Goal: Task Accomplishment & Management: Use online tool/utility

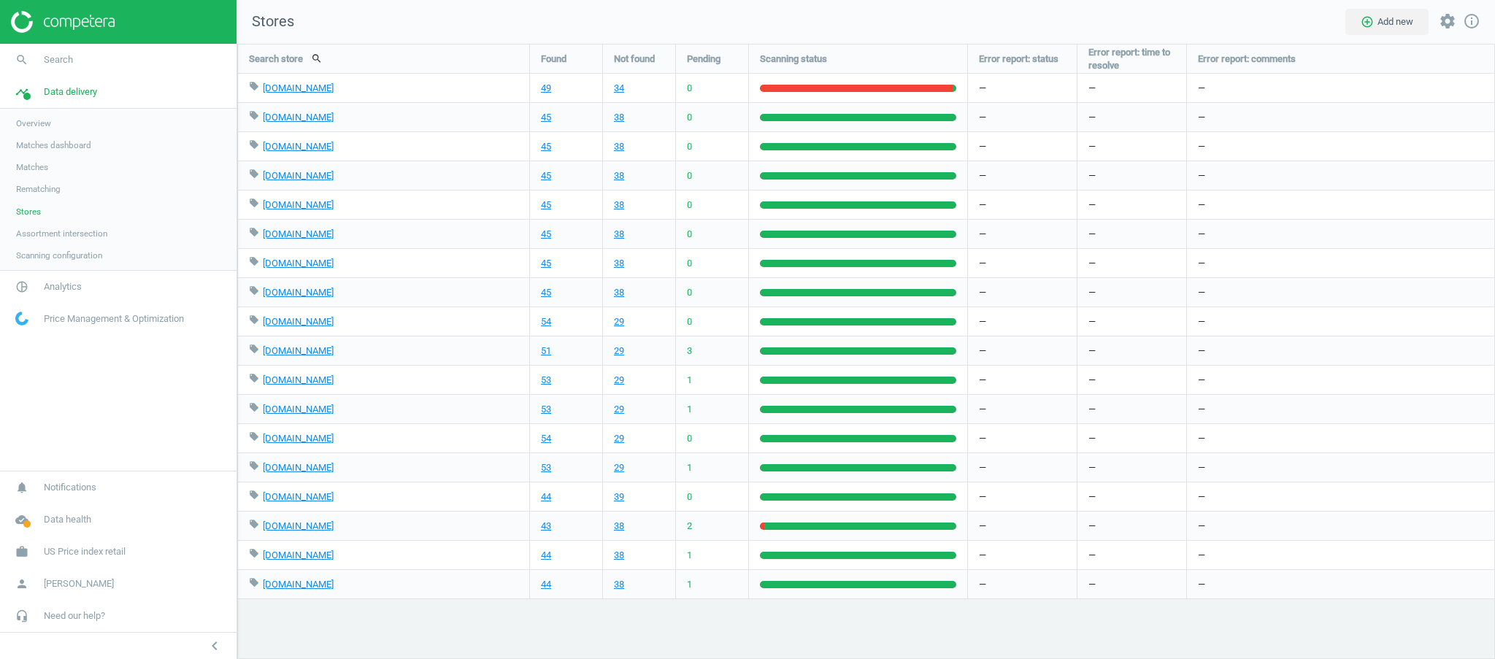
scroll to position [645, 1287]
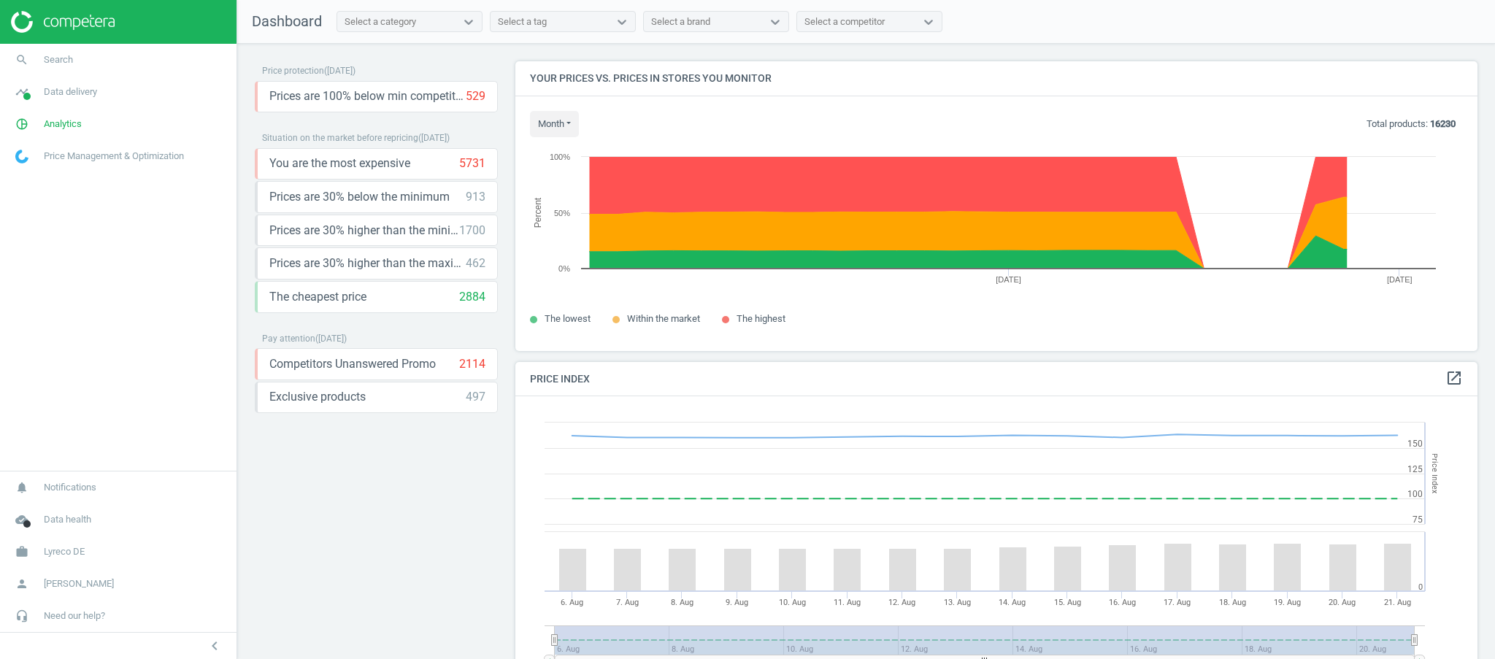
scroll to position [365, 977]
click at [82, 87] on span "Data delivery" at bounding box center [70, 91] width 53 height 13
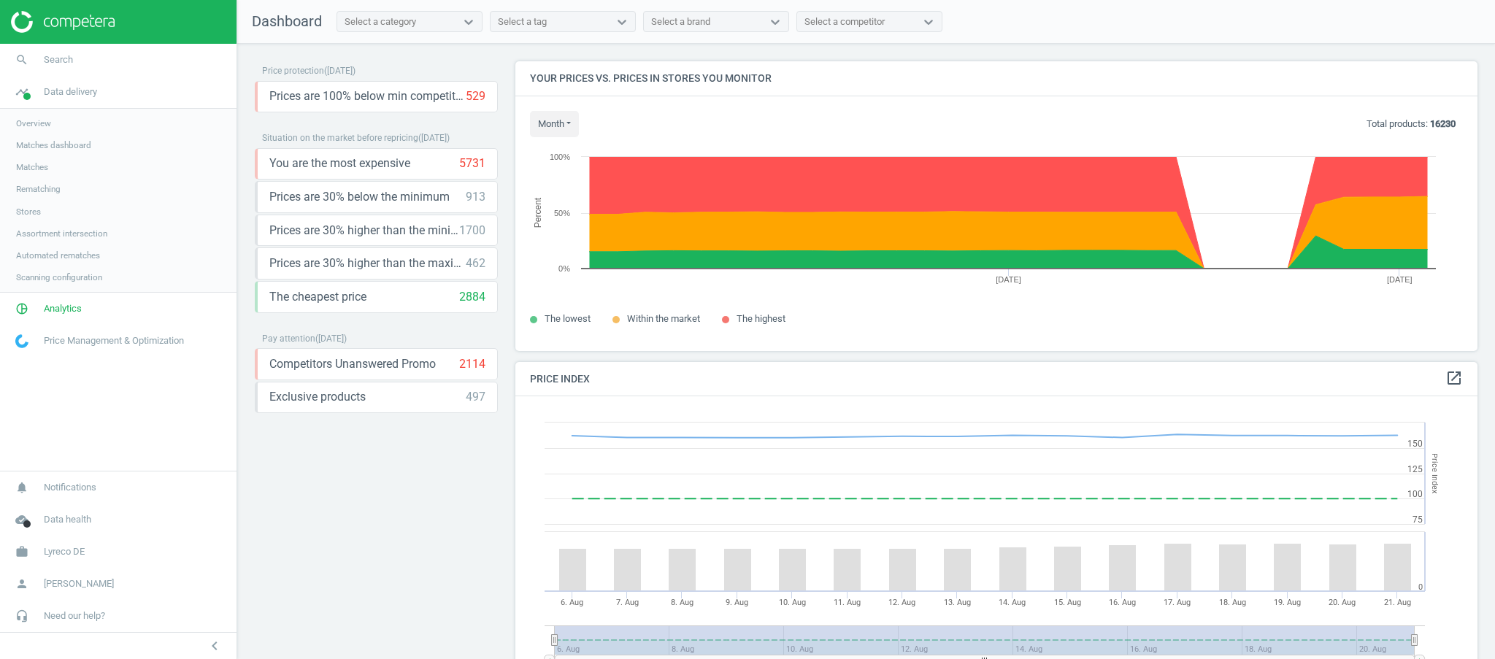
click at [47, 166] on span "Matches" at bounding box center [32, 167] width 32 height 12
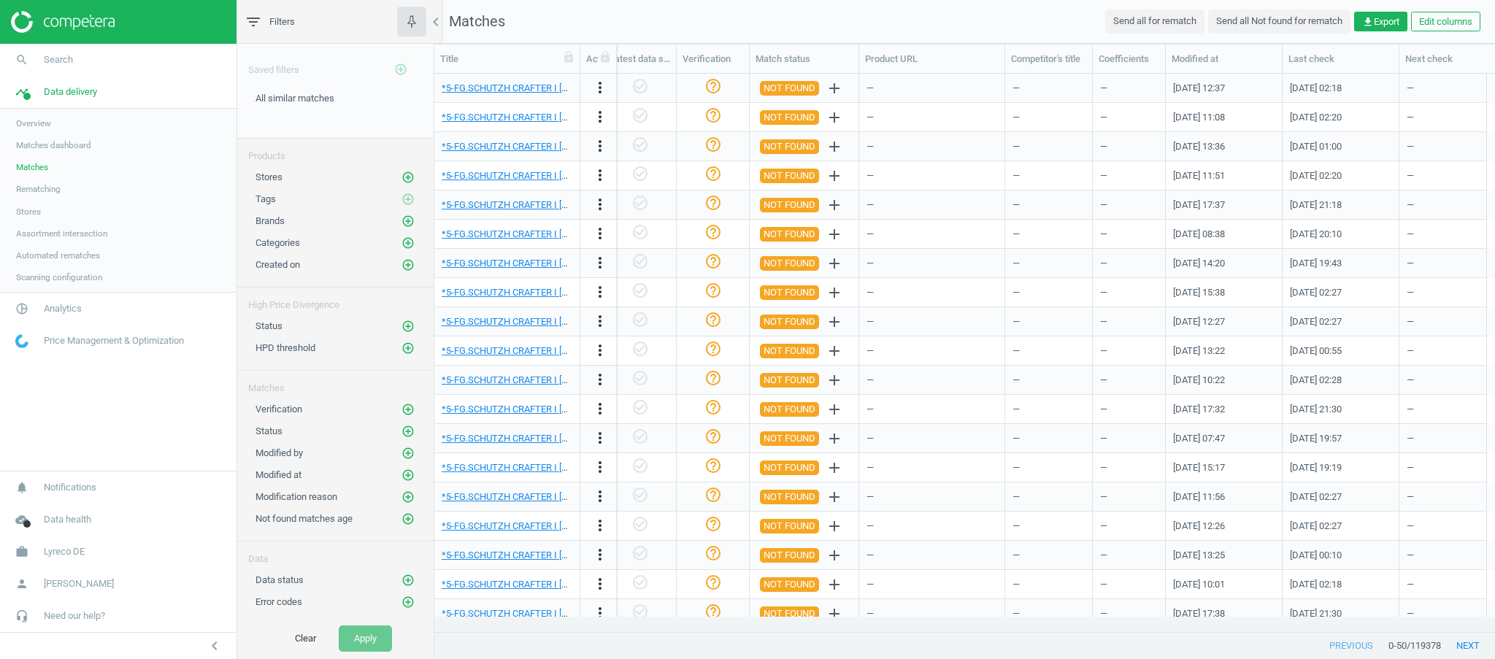
scroll to position [0, 1239]
click at [1456, 16] on button "Edit columns" at bounding box center [1445, 22] width 69 height 20
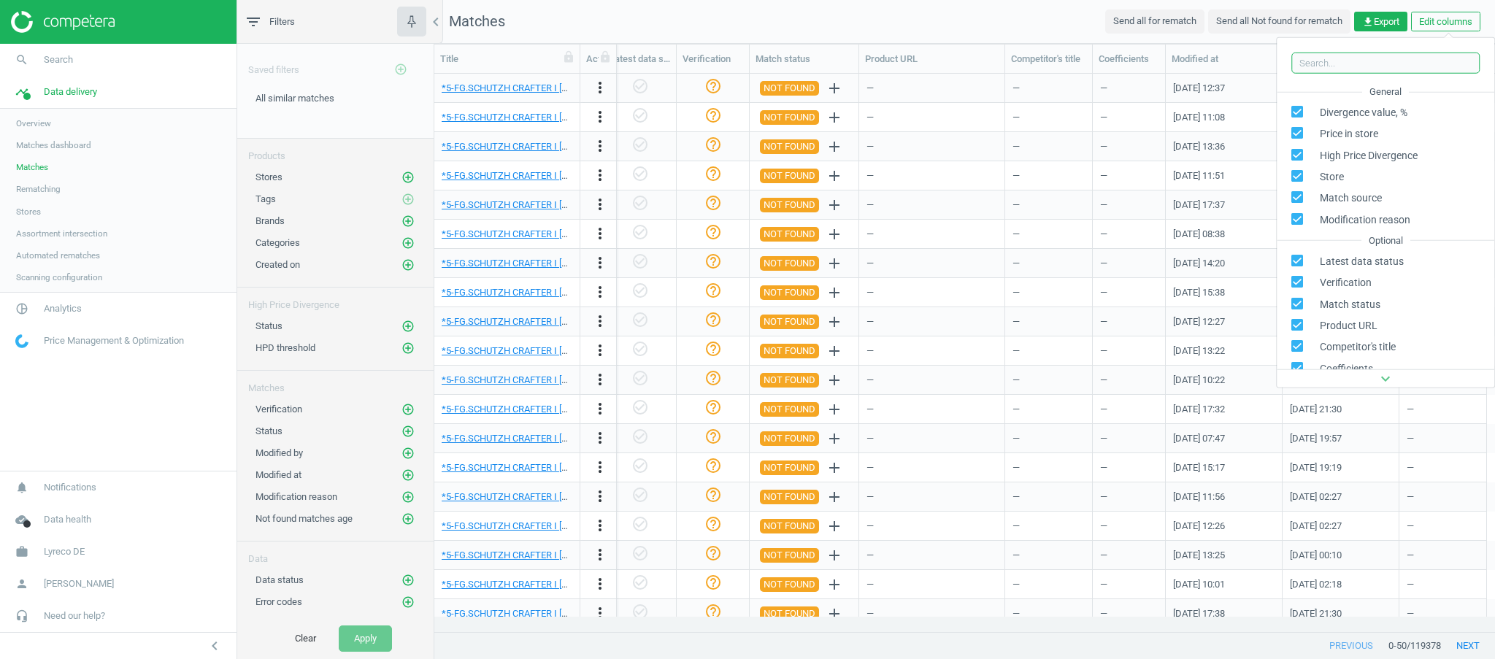
scroll to position [304, 0]
click at [1032, 14] on nav "Matches Send all for rematch Send all Not found for rematch get_app Export Edit…" at bounding box center [964, 22] width 1060 height 44
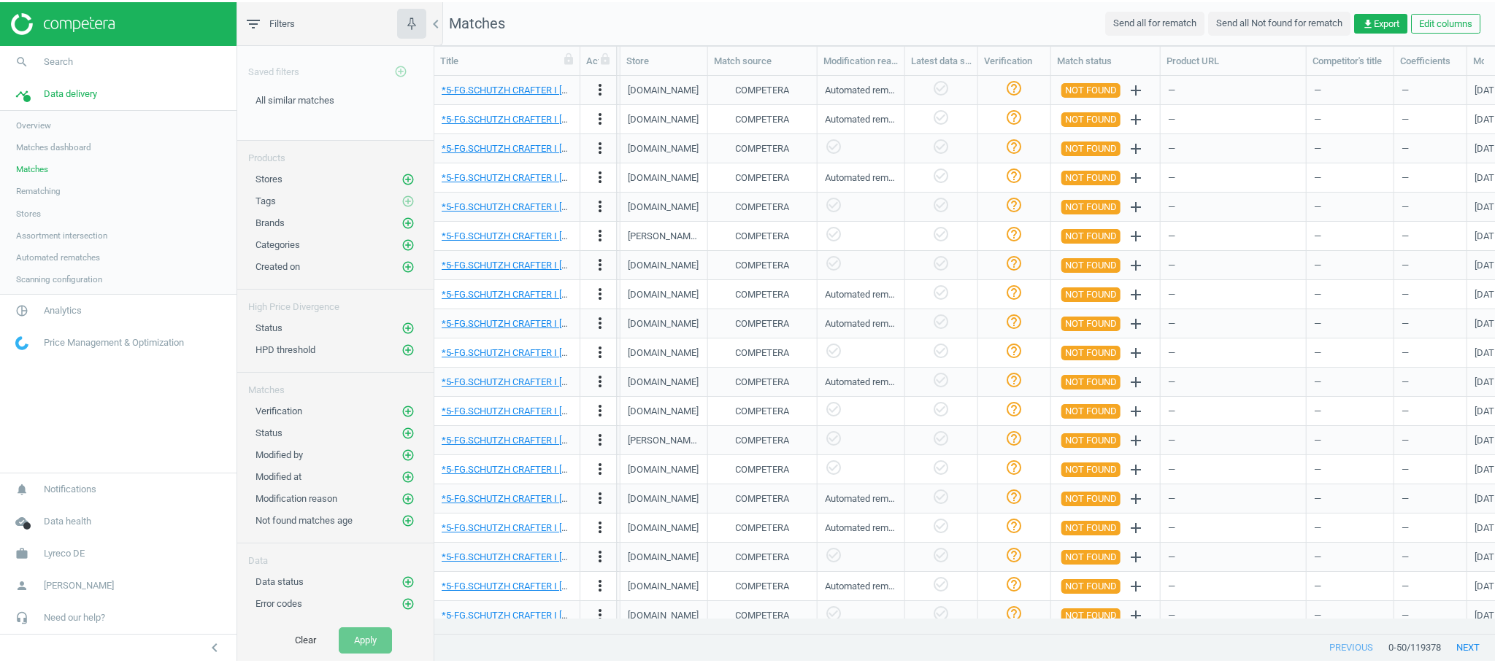
scroll to position [0, 904]
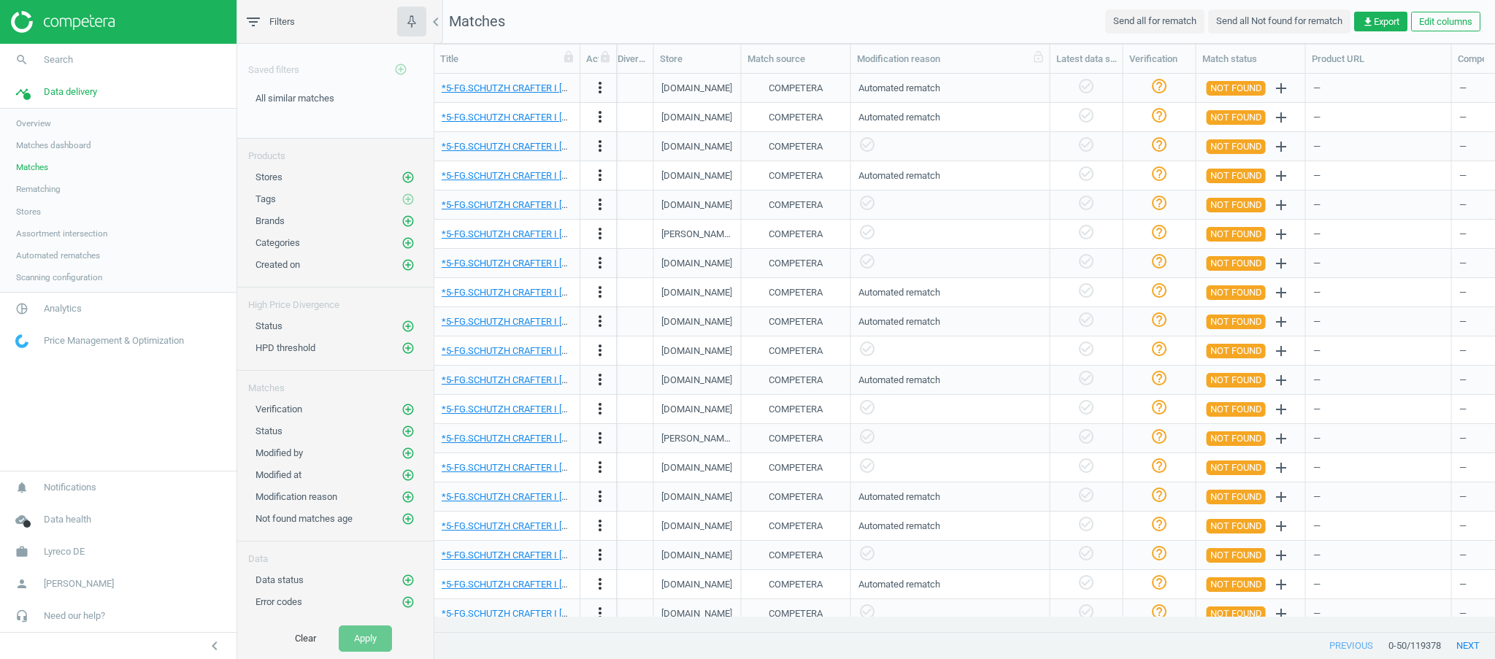
drag, startPoint x: 937, startPoint y: 59, endPoint x: 1049, endPoint y: 47, distance: 112.3
click at [1049, 47] on div at bounding box center [1049, 59] width 15 height 28
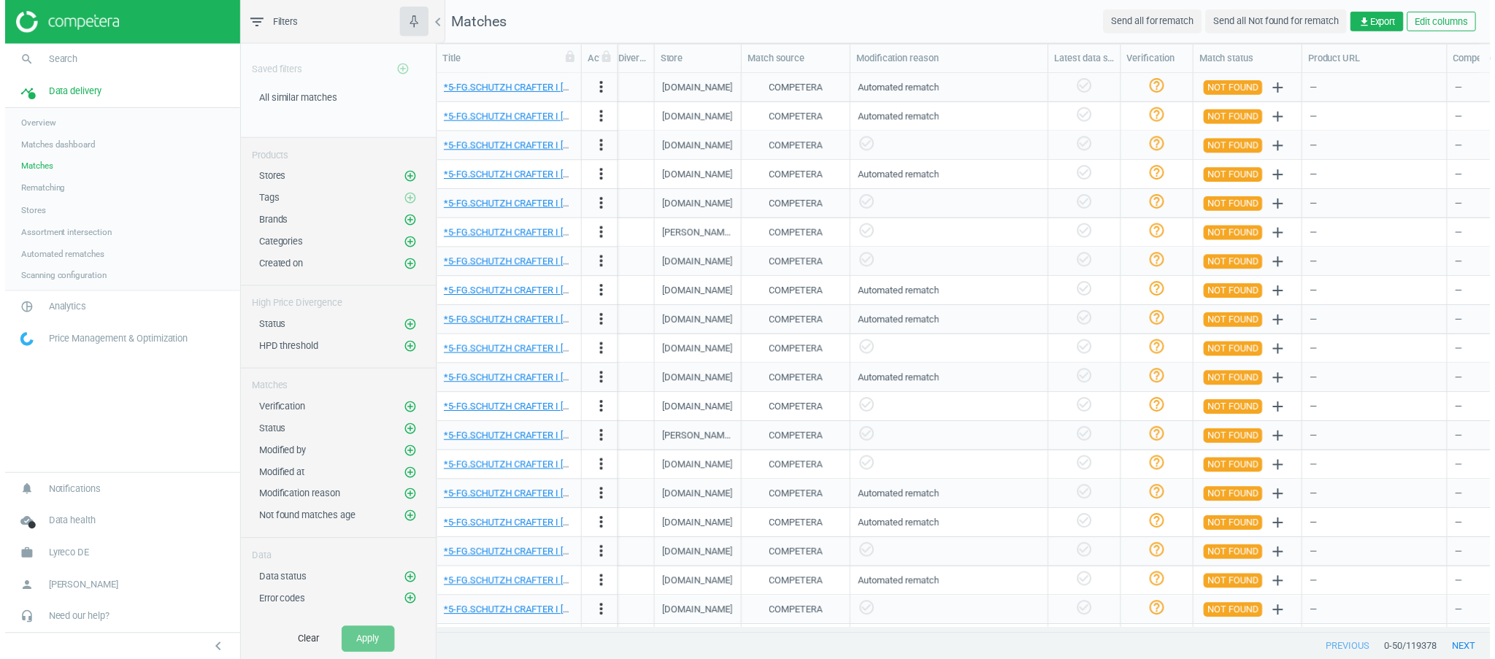
scroll to position [528, 1045]
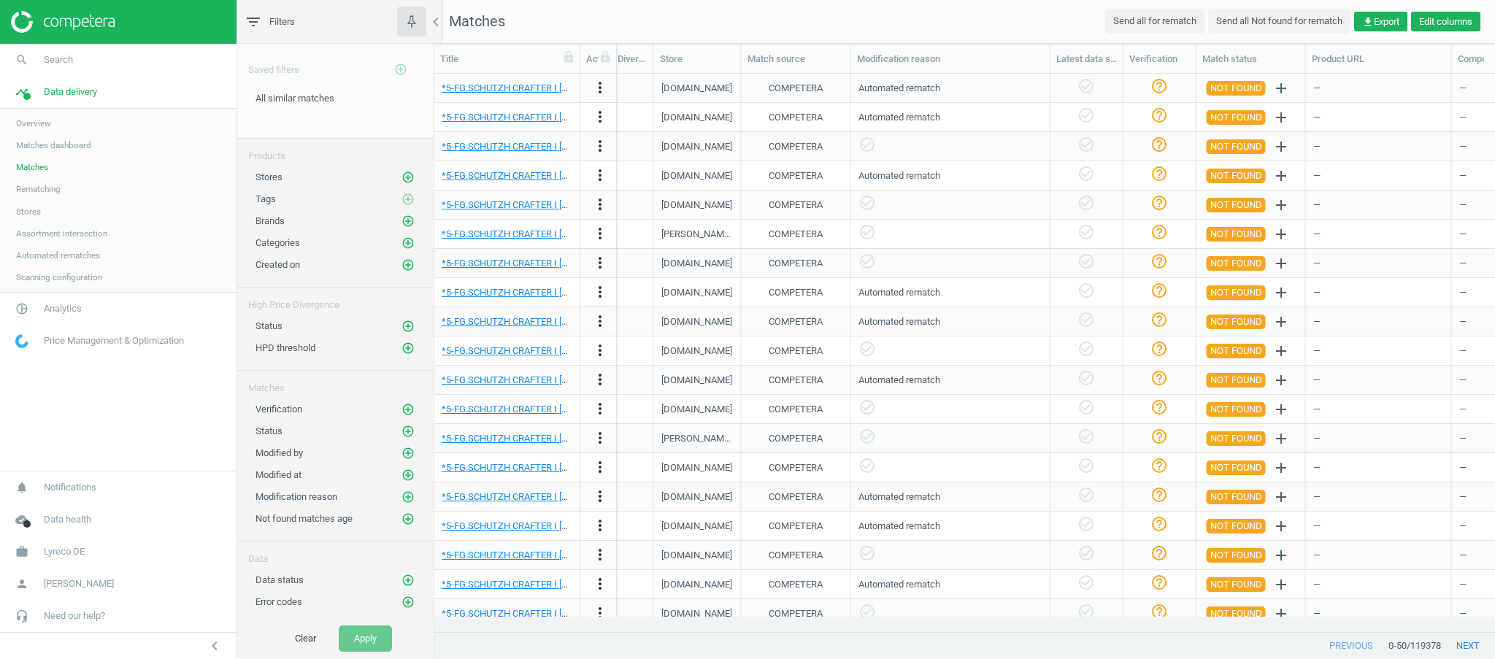
click at [1444, 23] on button "Edit columns" at bounding box center [1445, 22] width 69 height 20
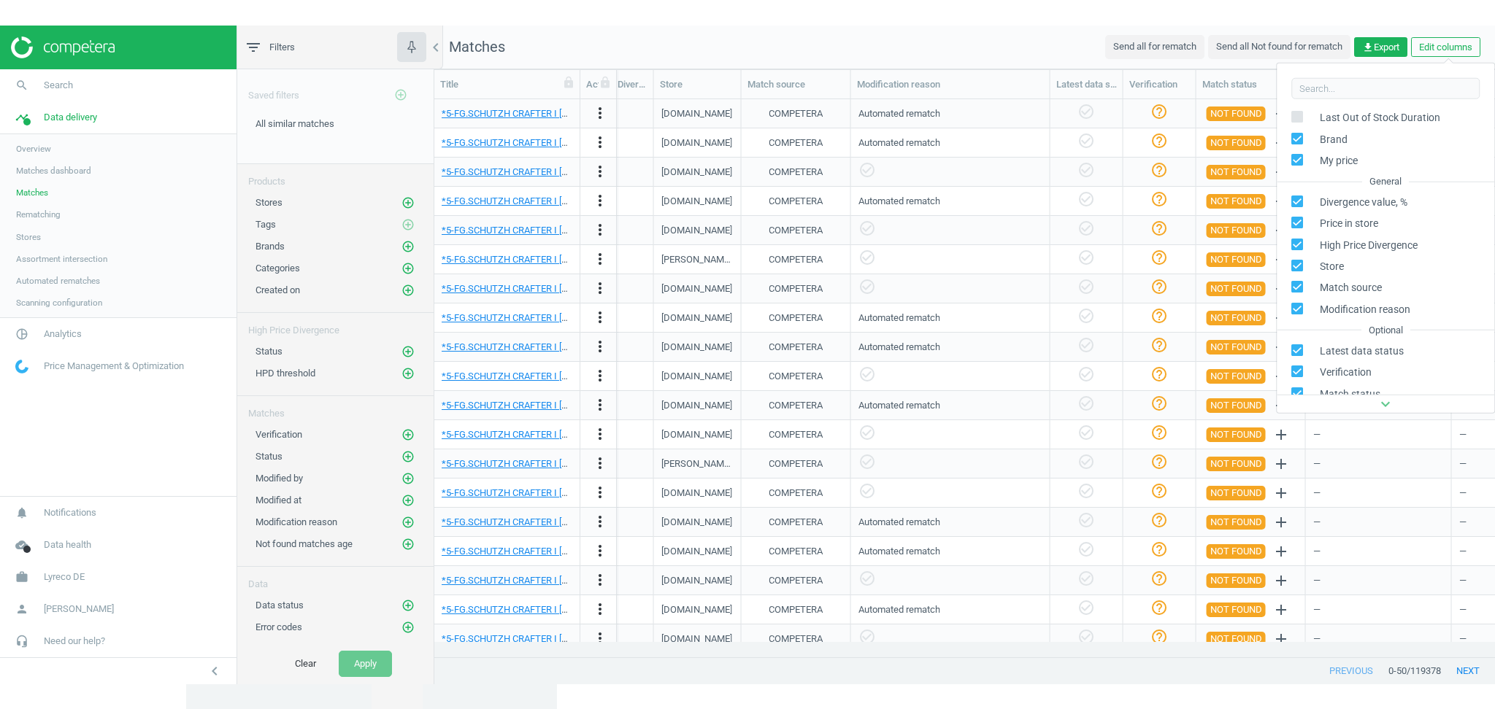
scroll to position [336, 0]
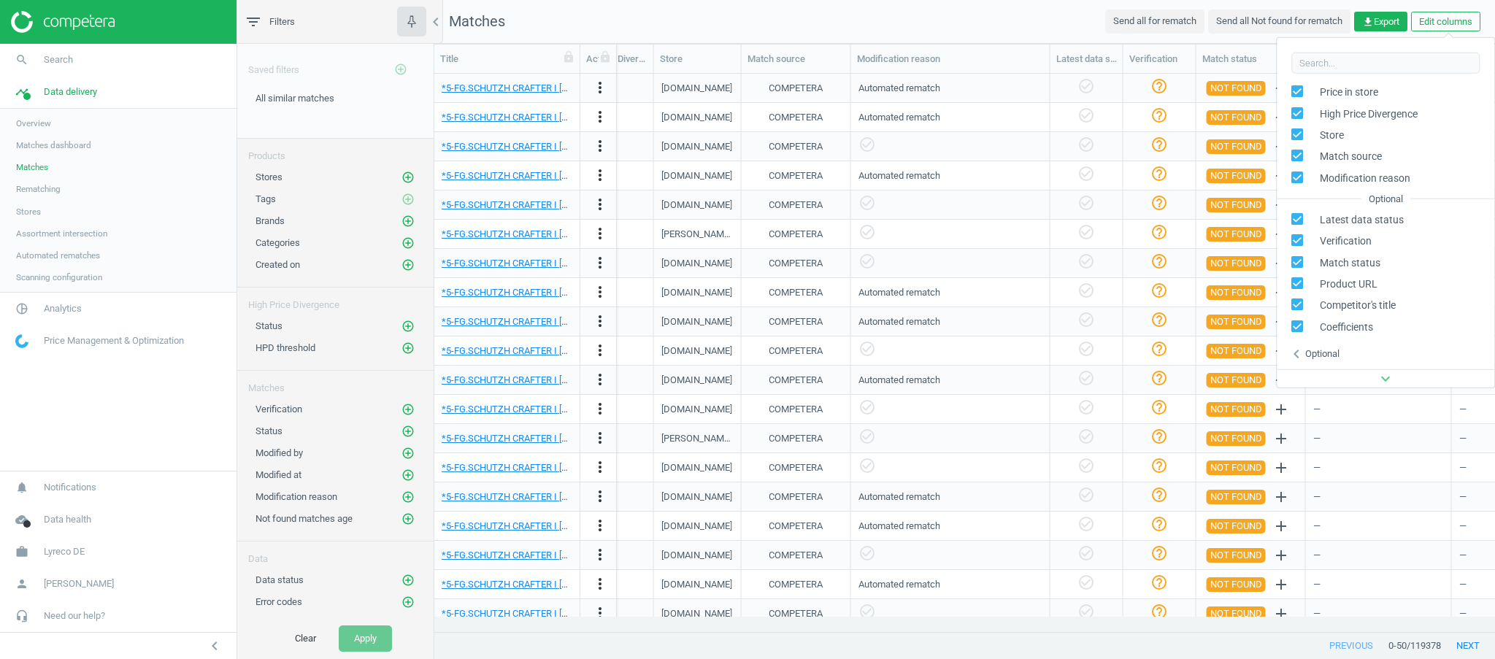
click at [1339, 353] on div "Optional" at bounding box center [1322, 353] width 34 height 13
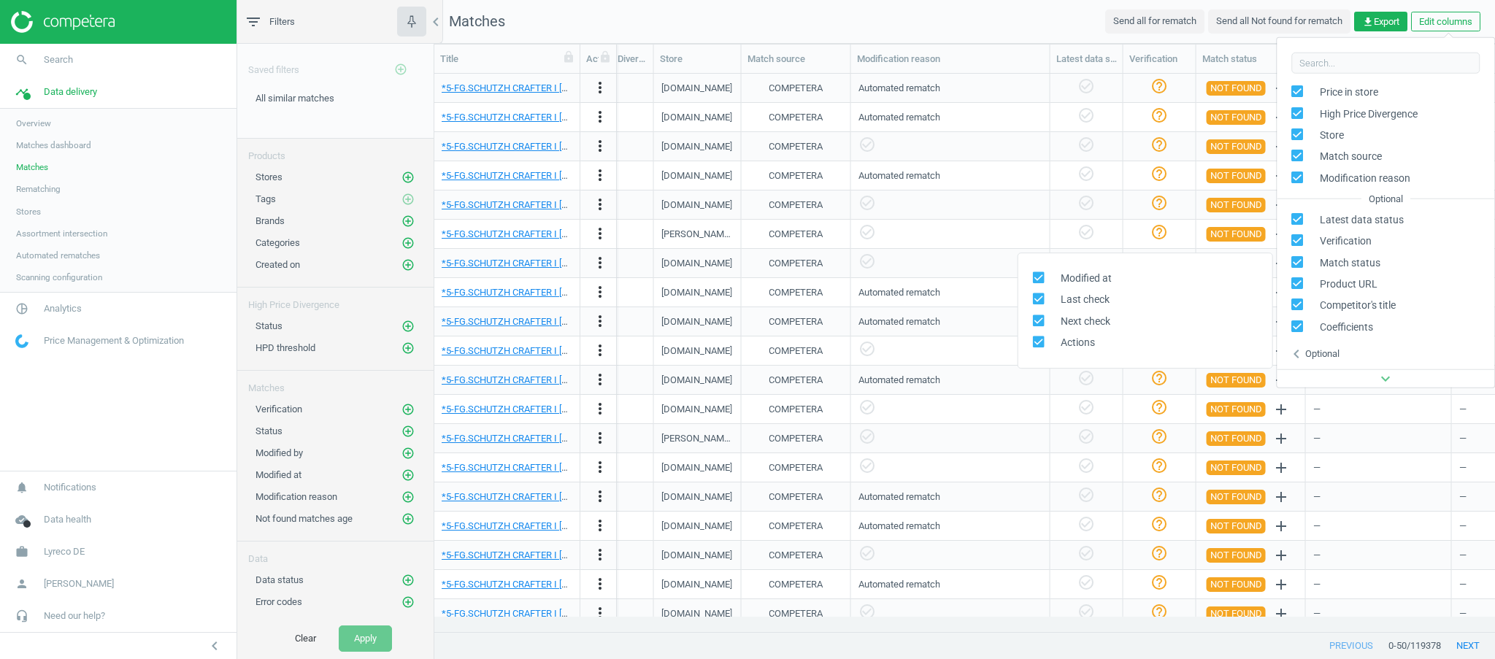
click at [1339, 353] on div "Optional" at bounding box center [1322, 353] width 34 height 13
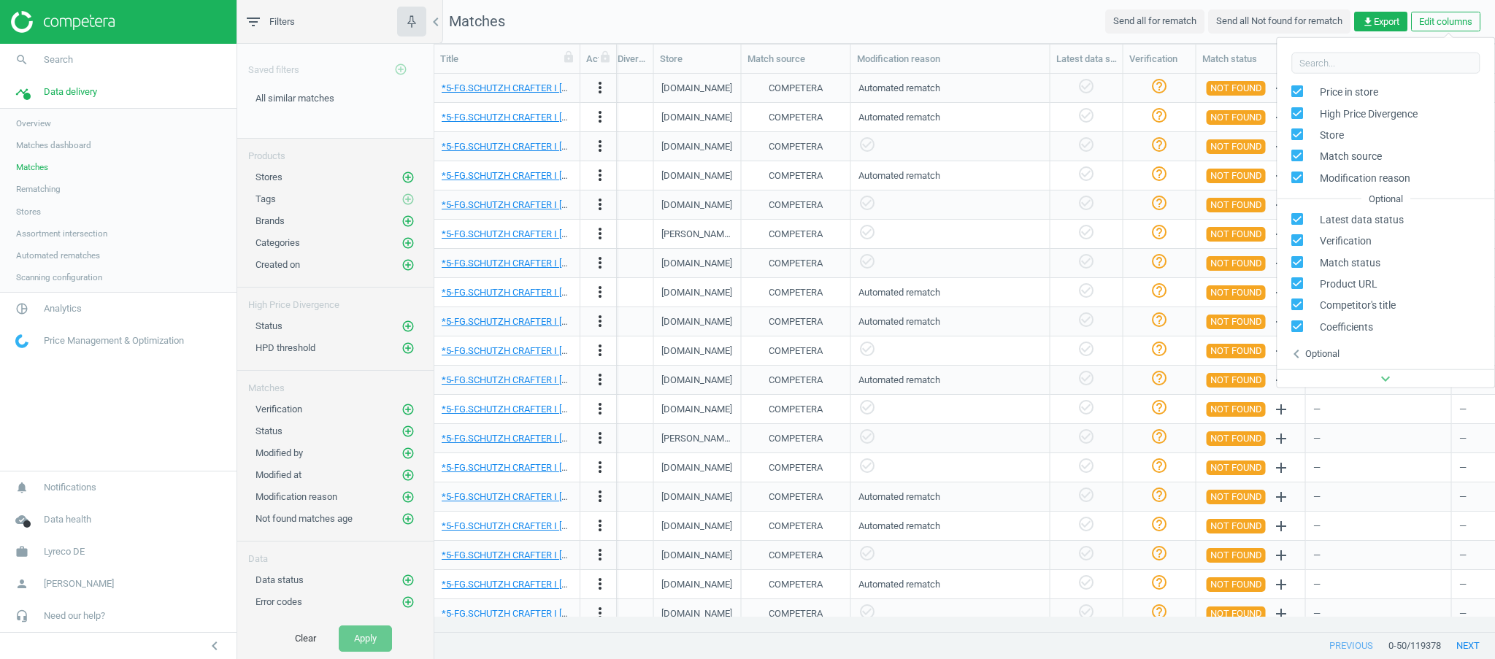
click at [1050, 32] on nav "Matches Send all for rematch Send all Not found for rematch get_app Export Edit…" at bounding box center [964, 22] width 1060 height 44
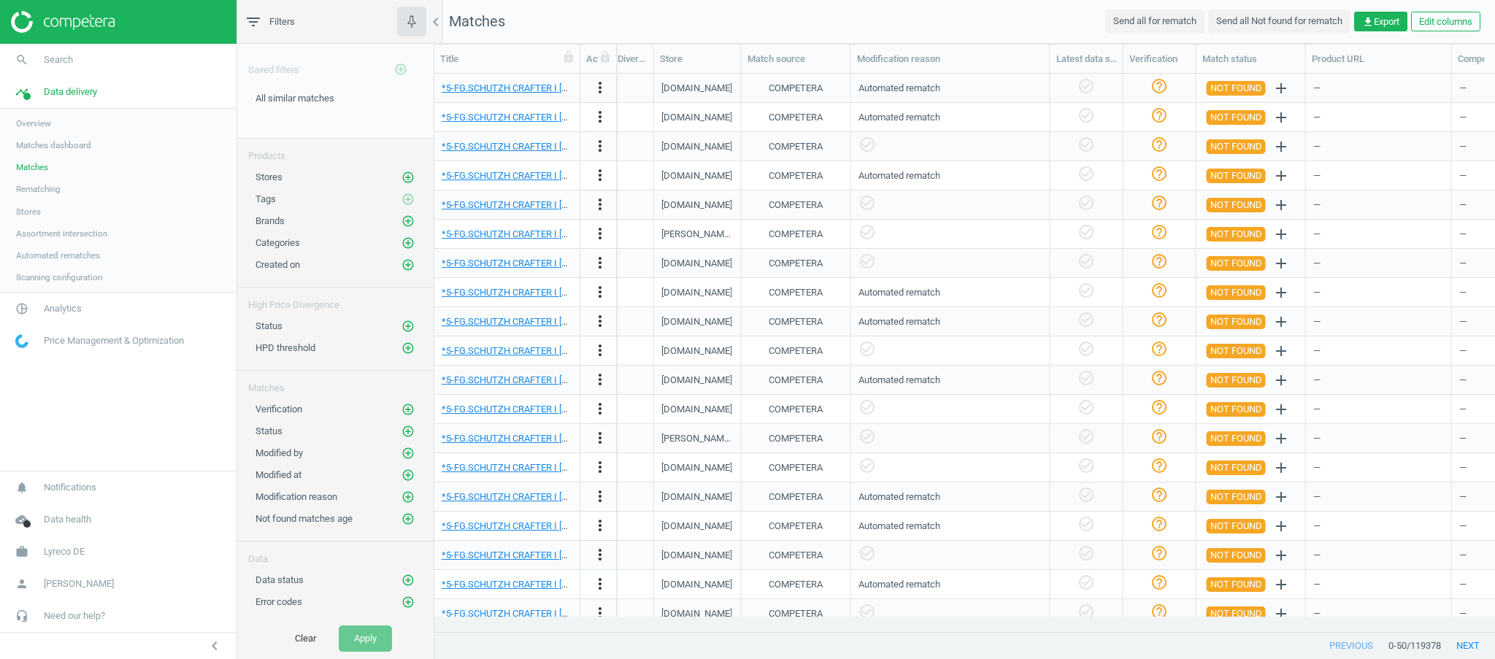
click at [1018, 20] on nav "Matches Send all for rematch Send all Not found for rematch get_app Export Edit…" at bounding box center [964, 22] width 1060 height 44
click at [1016, 21] on nav "Matches Send all for rematch Send all Not found for rematch get_app Export Edit…" at bounding box center [964, 22] width 1060 height 44
click at [993, 23] on nav "Matches Send all for rematch Send all Not found for rematch get_app Export Edit…" at bounding box center [964, 22] width 1060 height 44
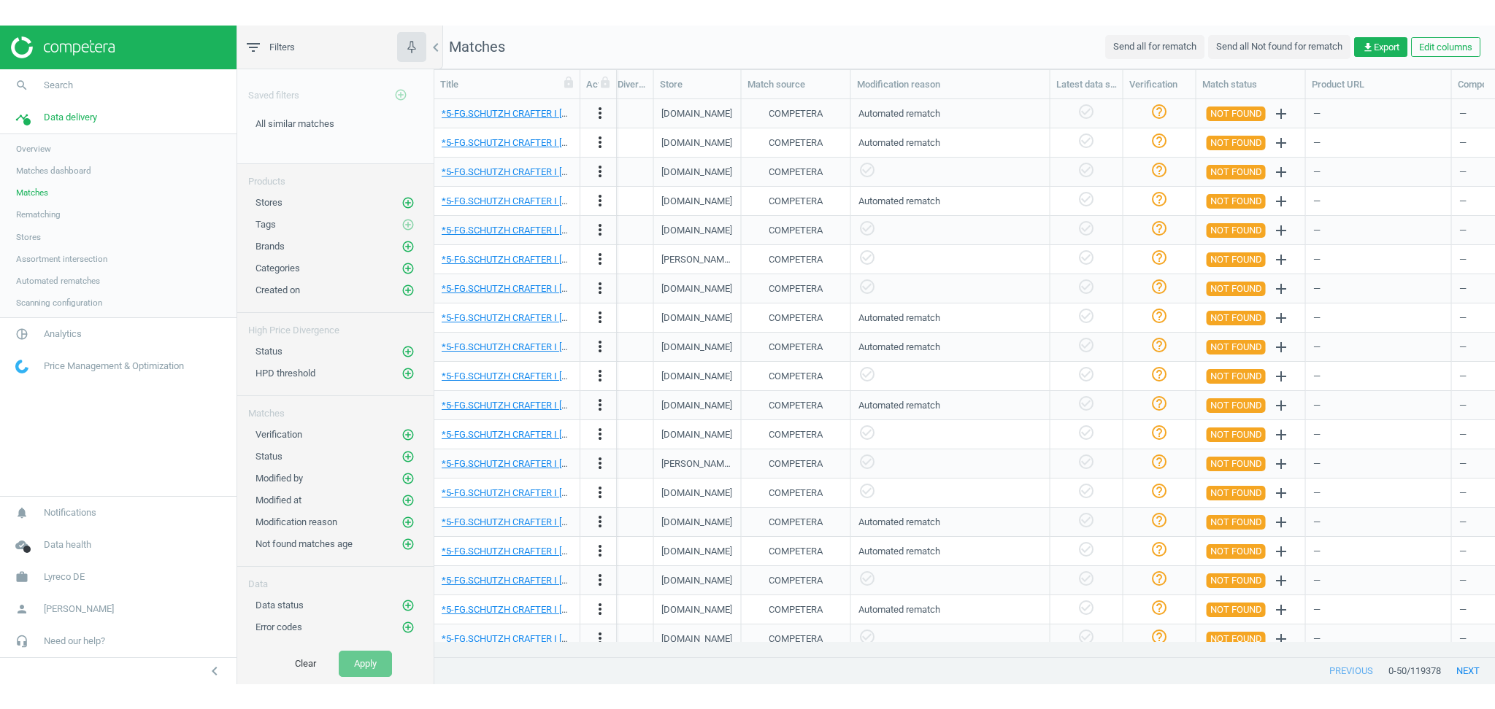
scroll to position [578, 1045]
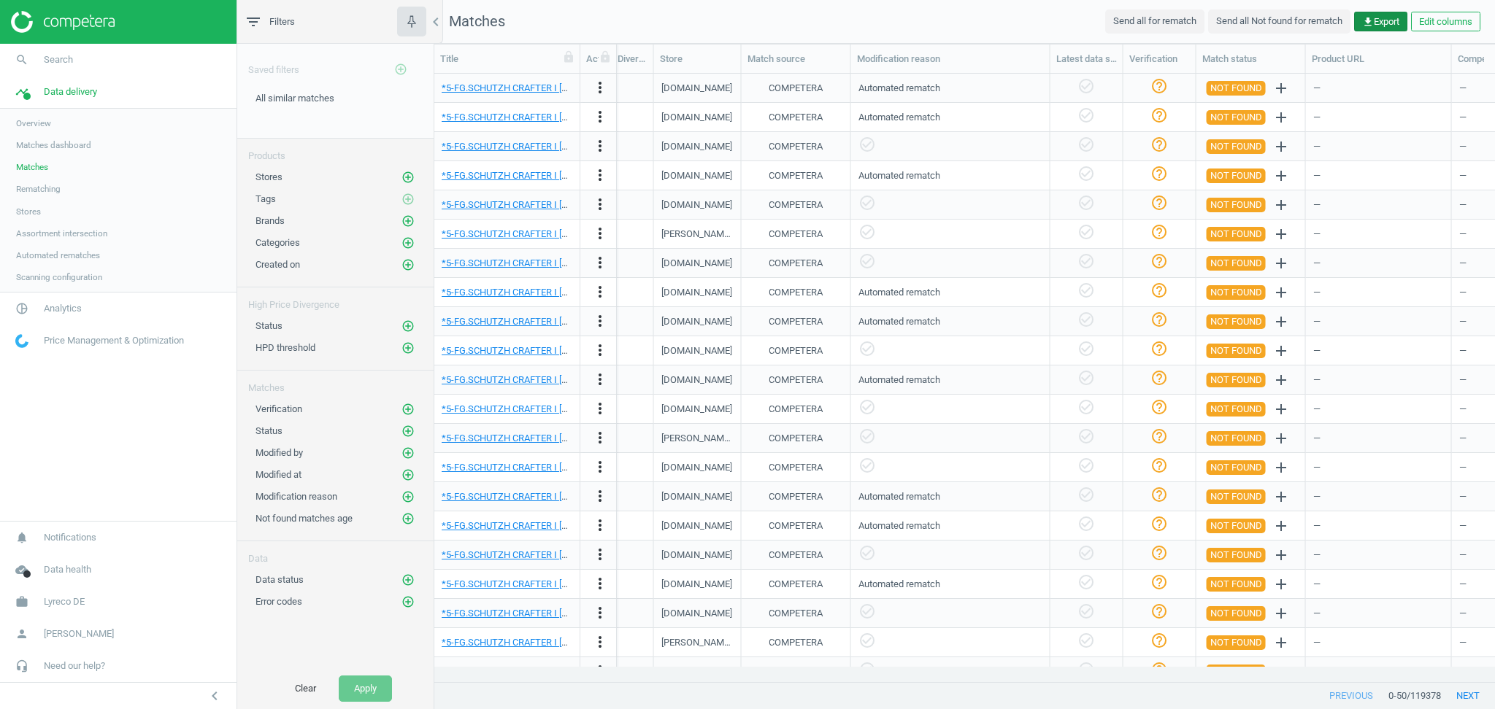
click at [1370, 18] on icon "get_app" at bounding box center [1368, 22] width 12 height 12
click at [969, 23] on nav "Matches Send all for rematch Send all Not found for rematch get_app Export Edit…" at bounding box center [964, 22] width 1060 height 44
click at [981, 24] on nav "Matches Send all for rematch Send all Not found for rematch get_app Export Edit…" at bounding box center [964, 22] width 1060 height 44
